Goal: Navigation & Orientation: Find specific page/section

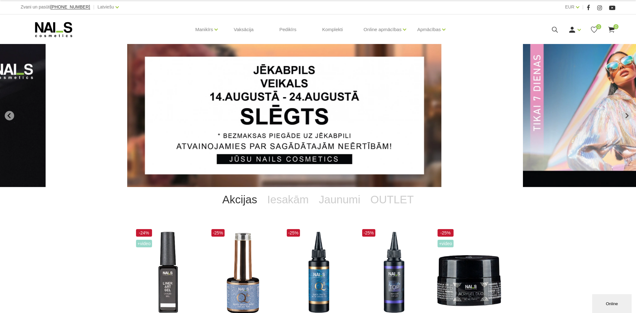
click at [554, 30] on icon at bounding box center [555, 30] width 8 height 8
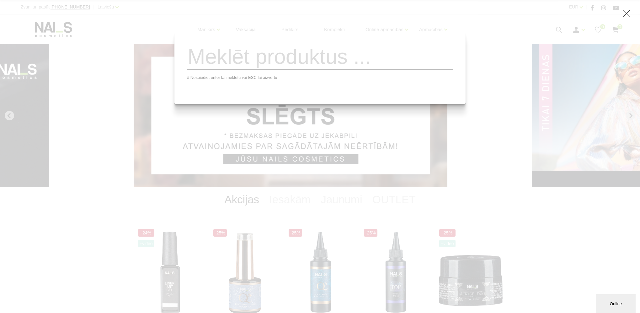
click at [465, 154] on div "# Nospiediet enter lai meklētu vai ESC lai aizvērtu" at bounding box center [320, 156] width 640 height 313
click at [444, 16] on div "# Nospiediet enter lai meklētu vai ESC lai aizvērtu" at bounding box center [320, 156] width 640 height 313
click at [321, 30] on div "# Nospiediet enter lai meklētu vai ESC lai aizvērtu" at bounding box center [320, 156] width 640 height 313
click at [540, 230] on div "# Nospiediet enter lai meklētu vai ESC lai aizvērtu" at bounding box center [320, 156] width 640 height 313
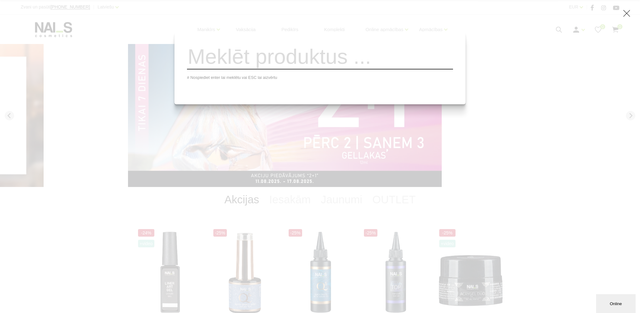
click at [588, 258] on div "# Nospiediet enter lai meklētu vai ESC lai aizvērtu" at bounding box center [320, 156] width 640 height 313
click at [625, 13] on icon at bounding box center [627, 13] width 8 height 8
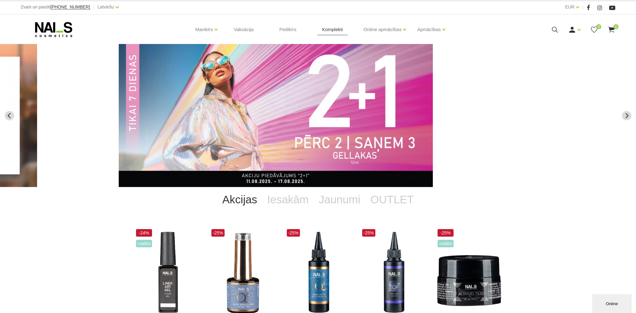
click at [333, 28] on link "Komplekti" at bounding box center [332, 29] width 31 height 30
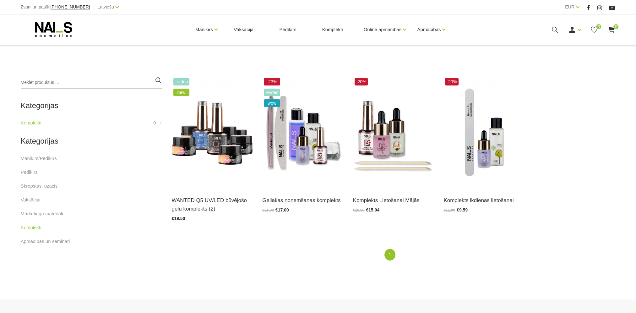
scroll to position [157, 0]
